Goal: Navigation & Orientation: Go to known website

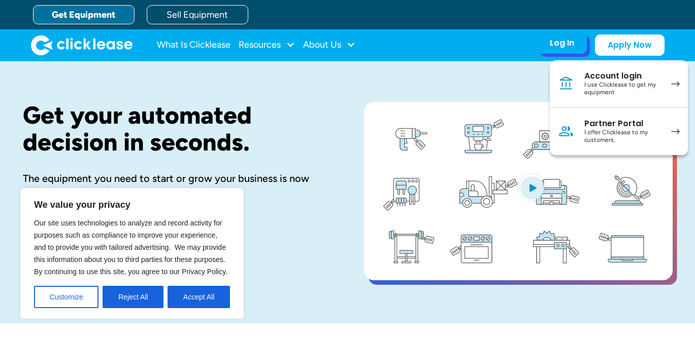
click at [624, 85] on div "I use Clicklease to get my equipment" at bounding box center [622, 89] width 77 height 16
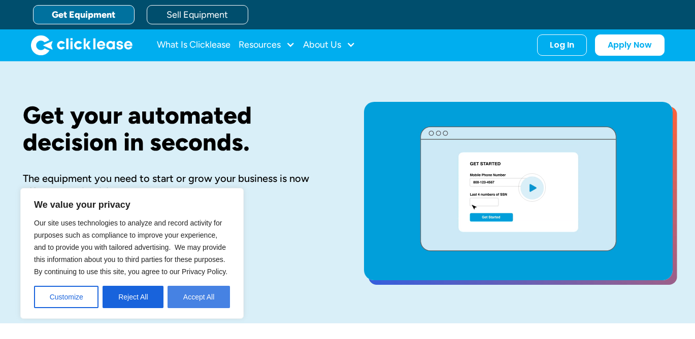
click at [212, 302] on button "Accept All" at bounding box center [198, 297] width 62 height 22
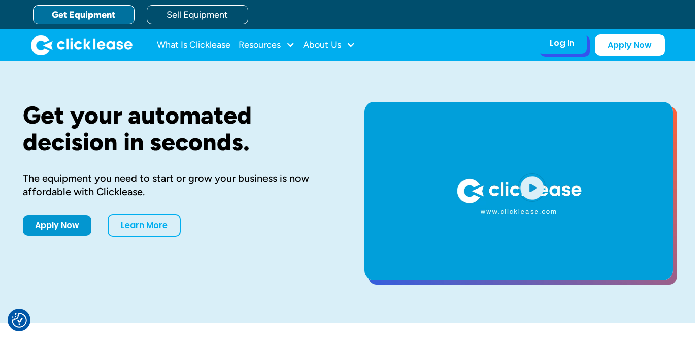
click at [556, 51] on div "Log In Account login I use Clicklease to get my equipment Partner Portal I offe…" at bounding box center [562, 42] width 50 height 21
